Goal: Transaction & Acquisition: Purchase product/service

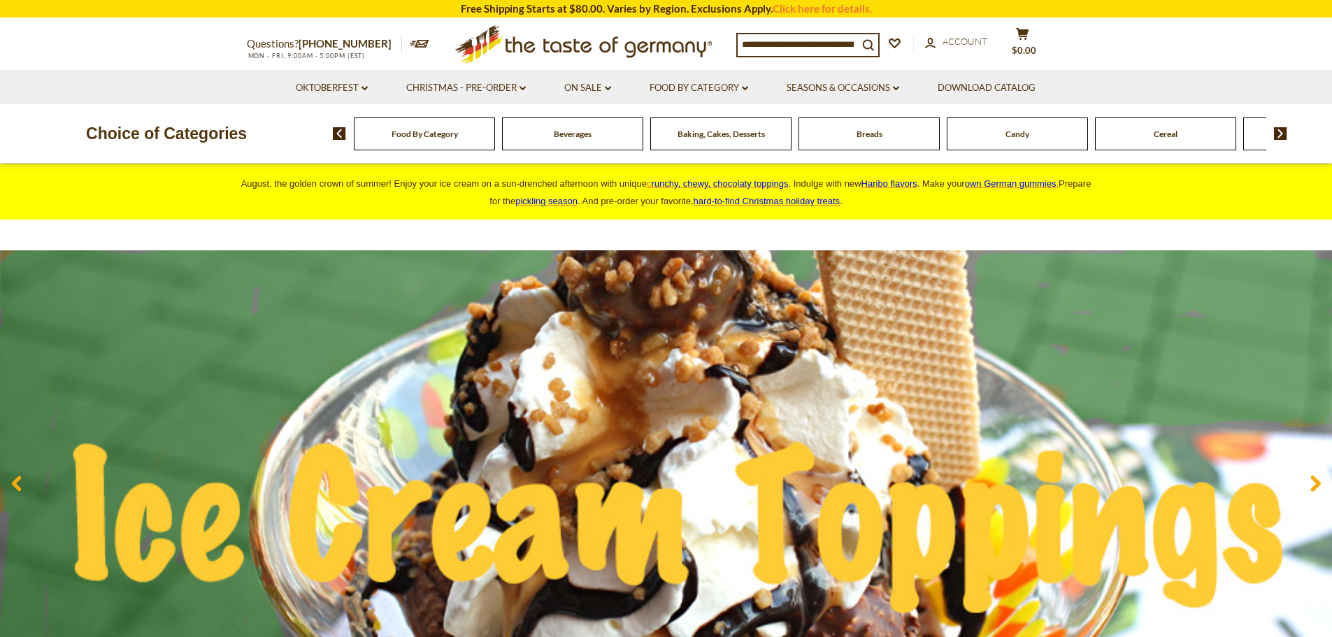
click at [874, 134] on span "Breads" at bounding box center [870, 134] width 26 height 10
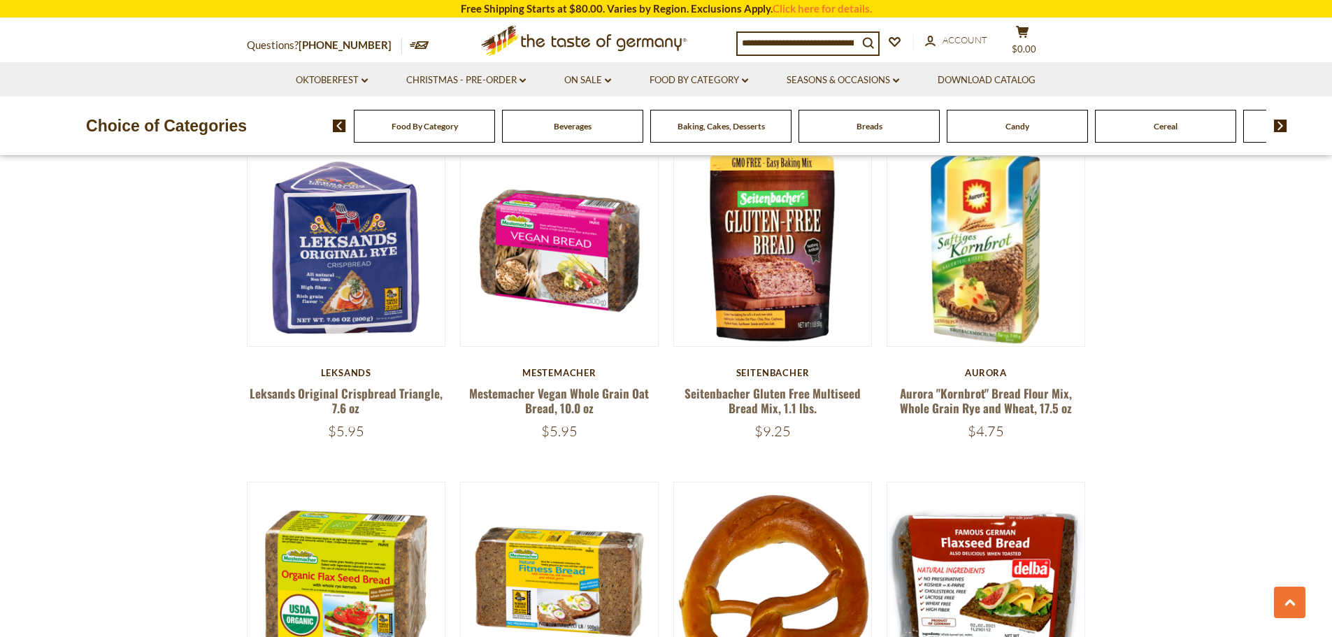
scroll to position [1195, 0]
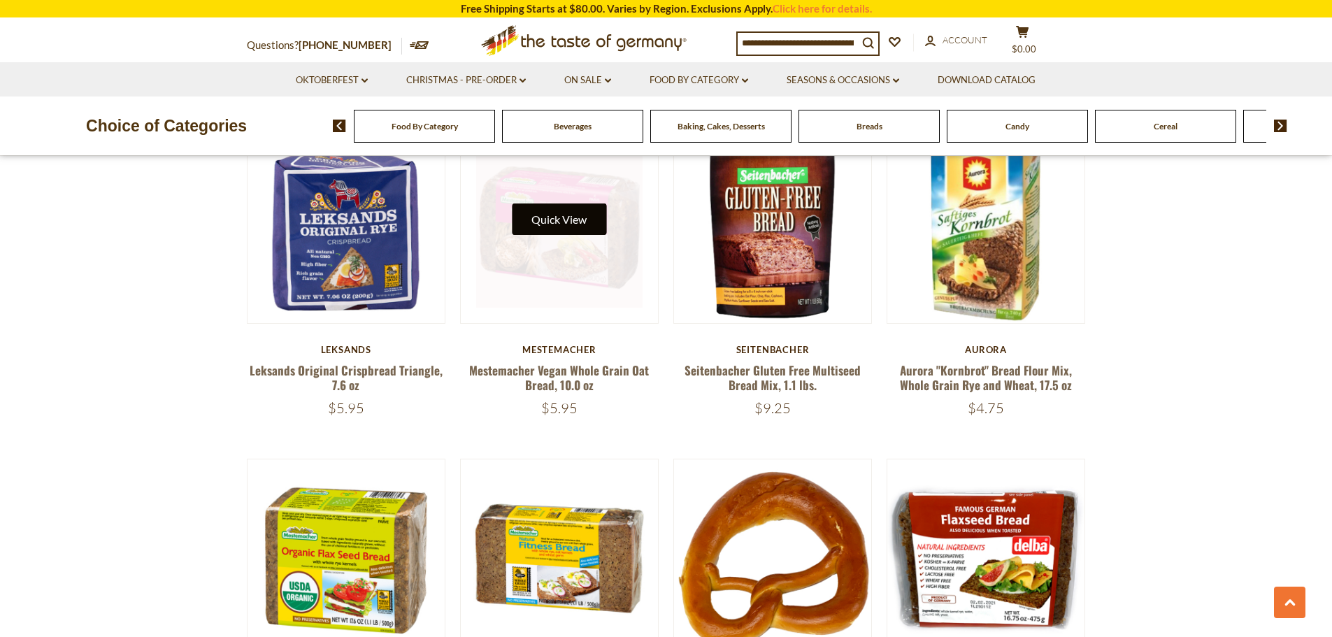
click at [556, 226] on button "Quick View" at bounding box center [559, 219] width 94 height 31
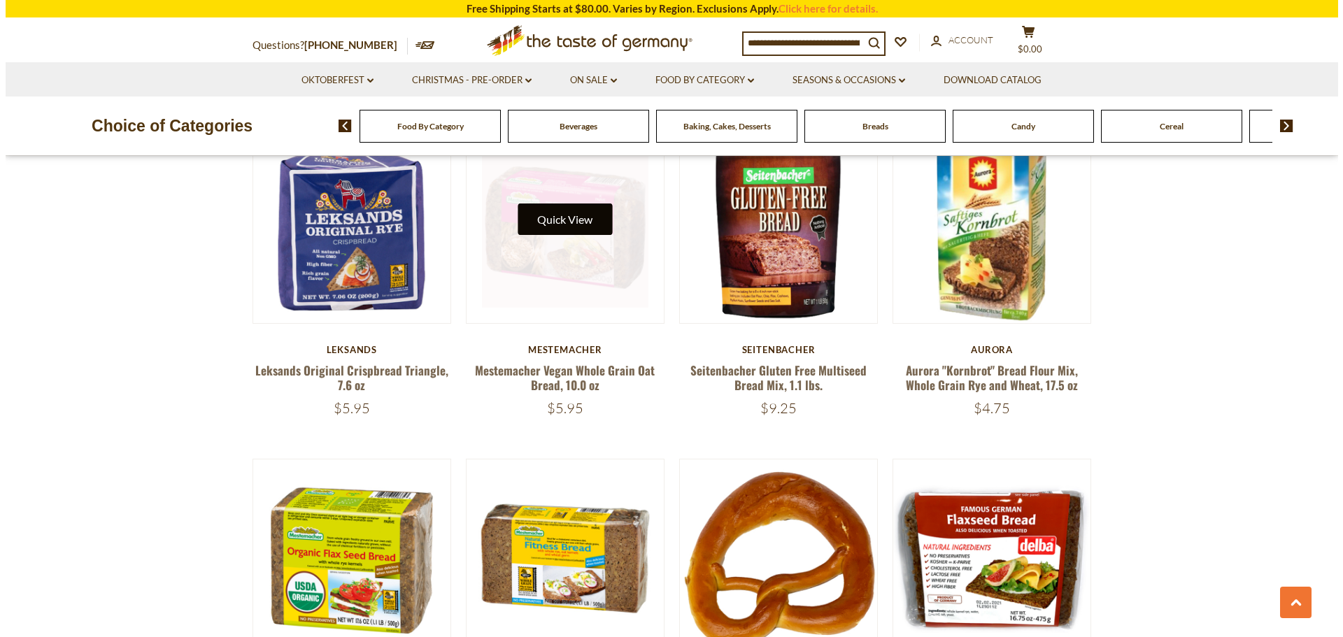
scroll to position [1198, 0]
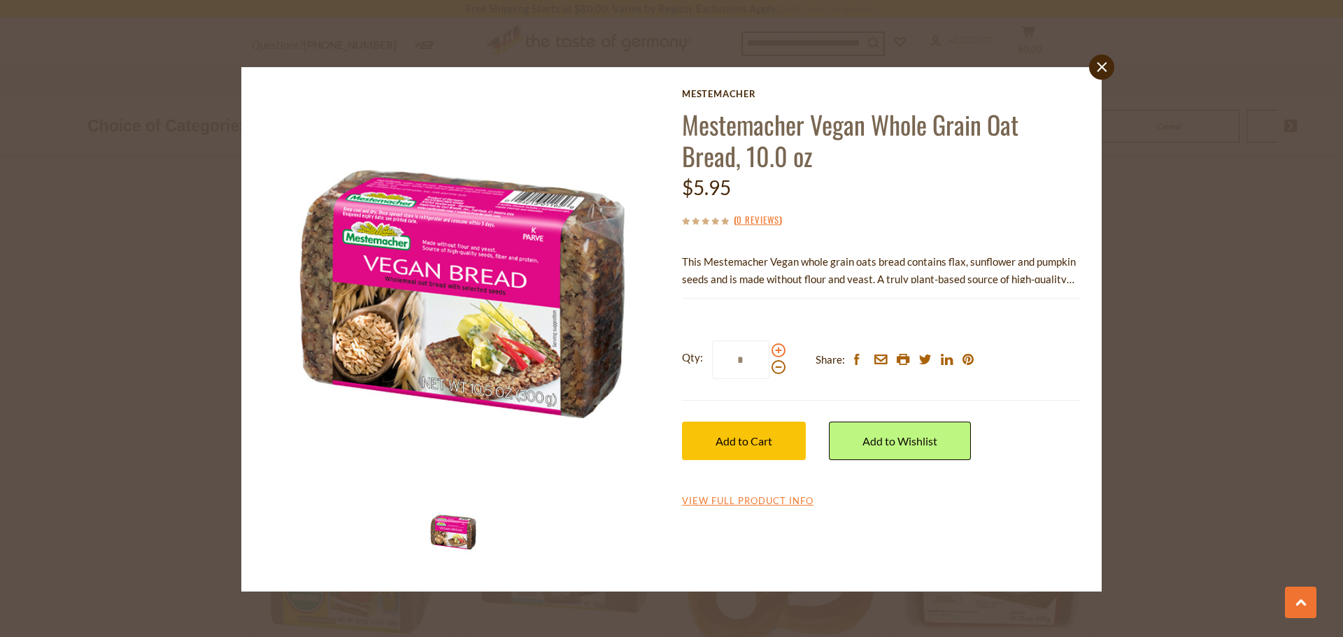
click at [777, 352] on span at bounding box center [778, 350] width 14 height 14
click at [769, 352] on input "*" at bounding box center [740, 360] width 57 height 38
click at [777, 352] on span at bounding box center [778, 350] width 14 height 14
click at [769, 352] on input "*" at bounding box center [740, 360] width 57 height 38
click at [777, 352] on span at bounding box center [778, 350] width 14 height 14
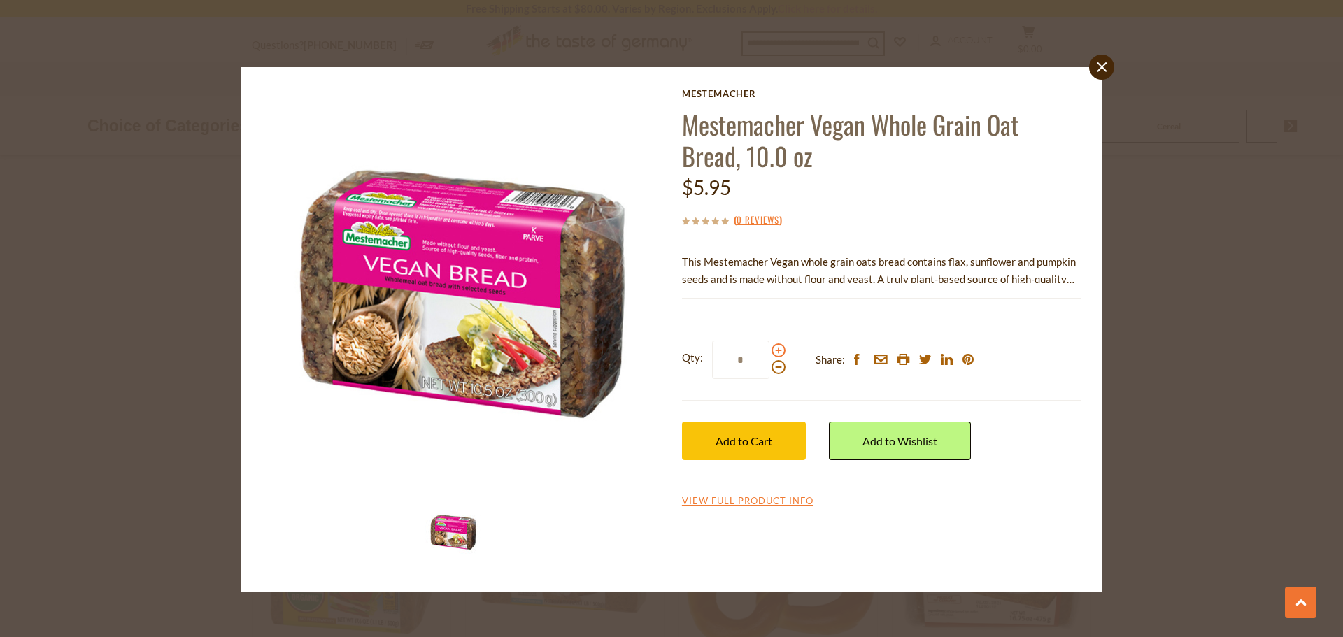
click at [769, 352] on input "*" at bounding box center [740, 360] width 57 height 38
click at [777, 352] on span at bounding box center [778, 350] width 14 height 14
click at [769, 352] on input "*" at bounding box center [740, 360] width 57 height 38
type input "*"
click at [753, 439] on span "Add to Cart" at bounding box center [744, 440] width 57 height 13
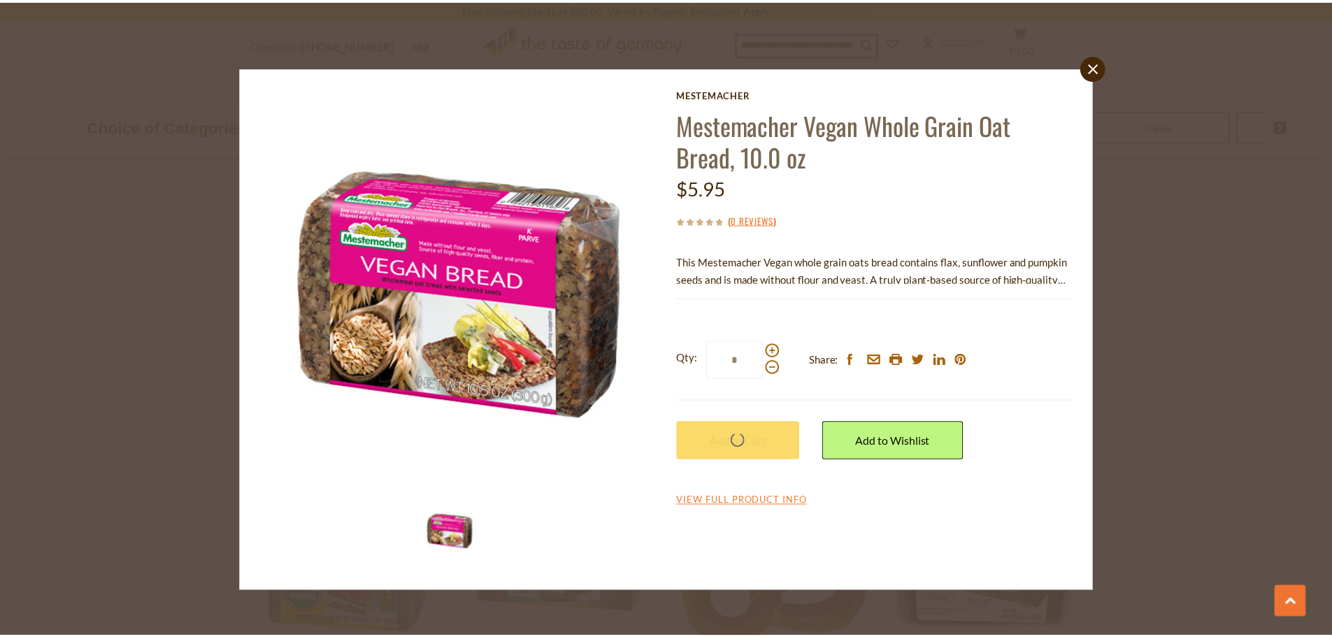
scroll to position [1195, 0]
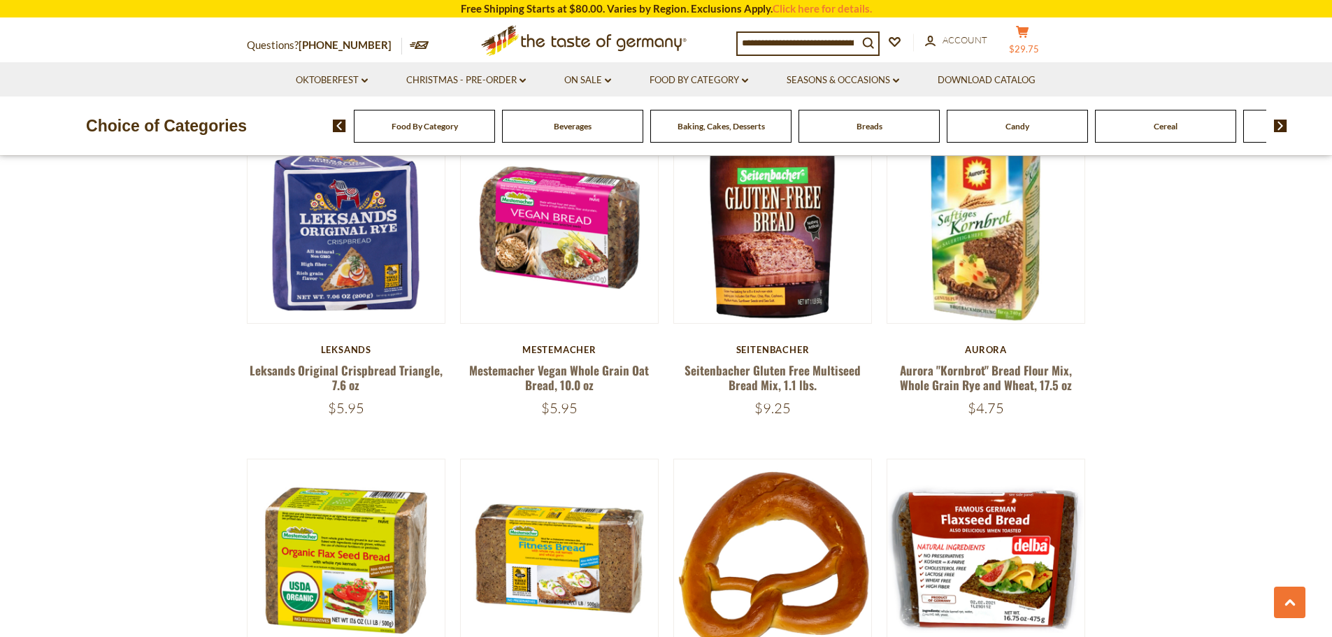
click at [1029, 32] on icon at bounding box center [1022, 32] width 13 height 12
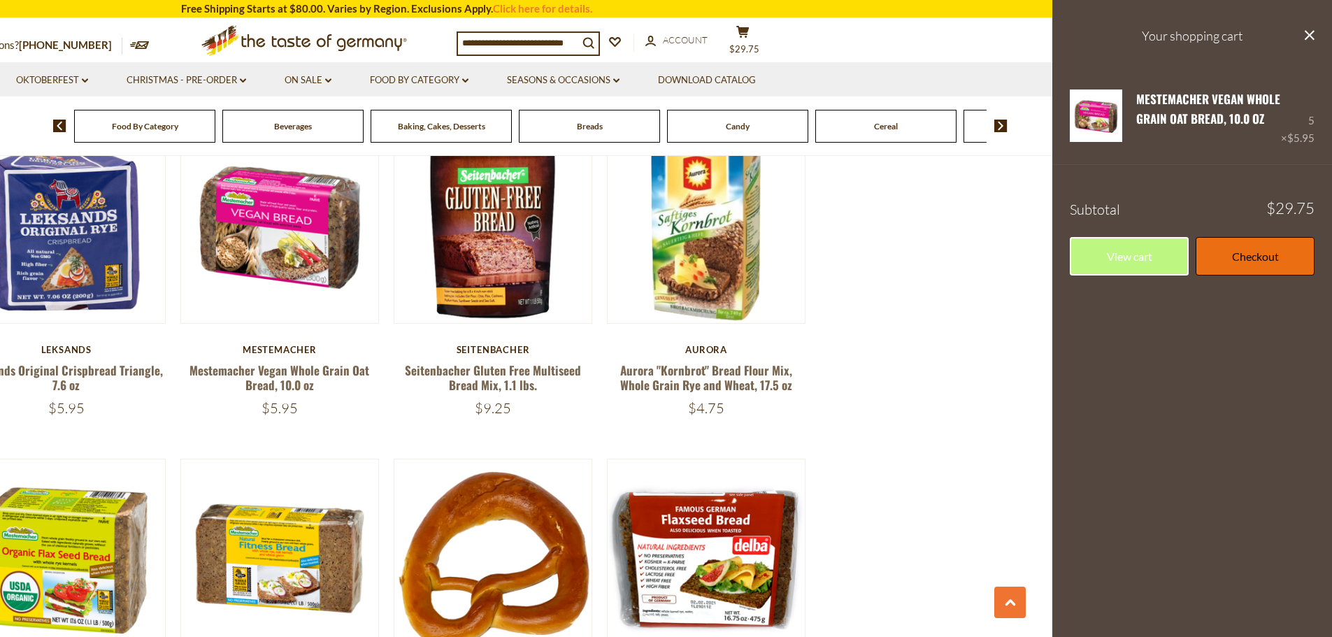
click at [1252, 263] on link "Checkout" at bounding box center [1255, 256] width 119 height 38
